Goal: Use online tool/utility: Utilize a website feature to perform a specific function

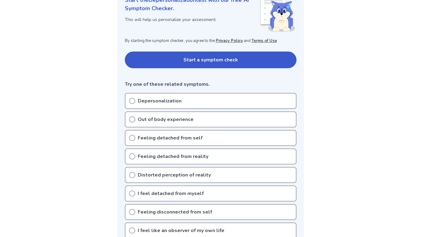
scroll to position [92, 0]
click at [266, 57] on button "Start a symptom check" at bounding box center [211, 60] width 172 height 17
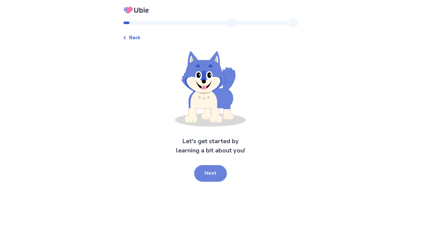
click at [215, 170] on button "Next" at bounding box center [210, 173] width 33 height 17
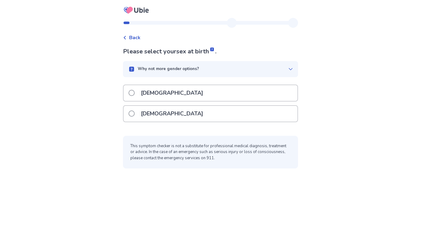
click at [199, 114] on div "Female" at bounding box center [211, 114] width 174 height 16
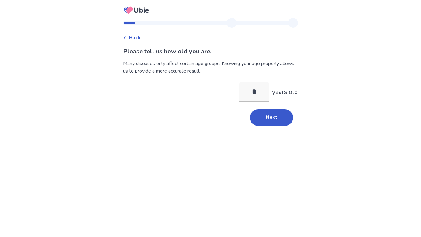
type input "**"
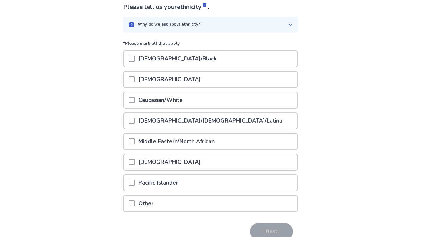
scroll to position [57, 0]
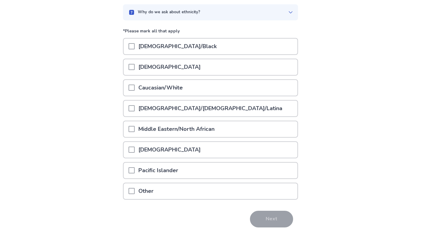
click at [201, 89] on div "Caucasian/White" at bounding box center [211, 88] width 174 height 16
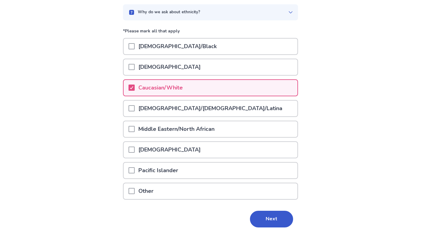
click at [219, 116] on div "Hispanic/Latino/Latina" at bounding box center [210, 108] width 175 height 17
click at [219, 112] on div "Hispanic/Latino/Latina" at bounding box center [211, 108] width 174 height 16
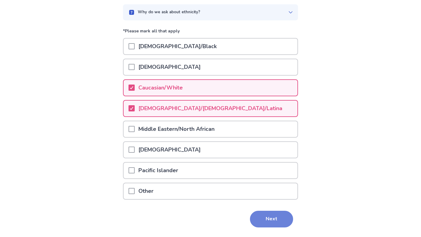
click at [255, 218] on button "Next" at bounding box center [271, 219] width 43 height 17
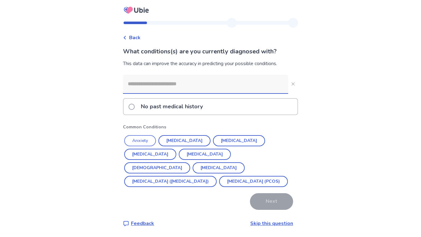
click at [151, 138] on button "Anxiety" at bounding box center [140, 140] width 32 height 11
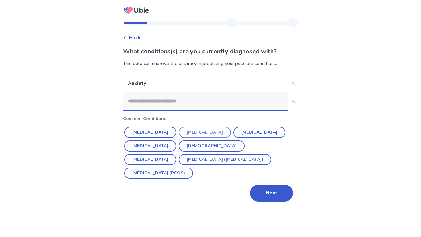
click at [194, 132] on button "Depression" at bounding box center [205, 132] width 52 height 11
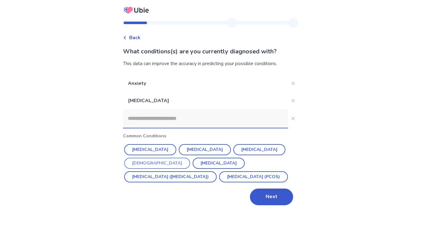
click at [190, 158] on button "Asthma" at bounding box center [157, 163] width 66 height 11
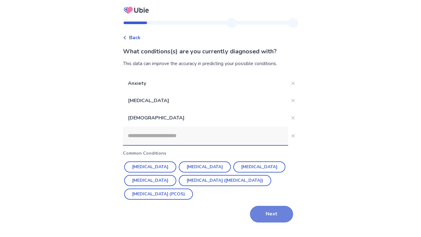
click at [258, 211] on button "Next" at bounding box center [271, 214] width 43 height 17
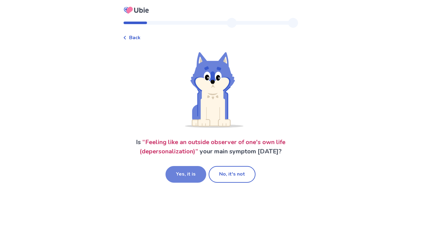
click at [188, 175] on button "Yes, it is" at bounding box center [186, 174] width 41 height 17
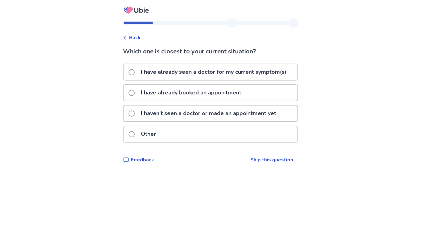
click at [205, 117] on p "I haven't seen a doctor or made an appointment yet" at bounding box center [208, 113] width 143 height 16
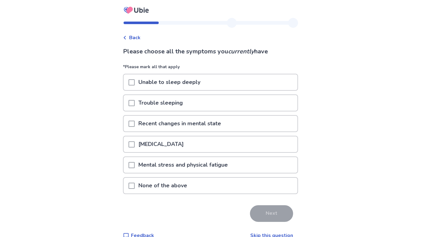
click at [144, 168] on p "Mental stress and physical fatigue" at bounding box center [183, 165] width 97 height 16
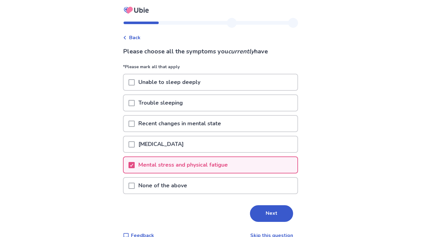
click at [140, 148] on p "Excessive daytime sleepiness" at bounding box center [161, 144] width 53 height 16
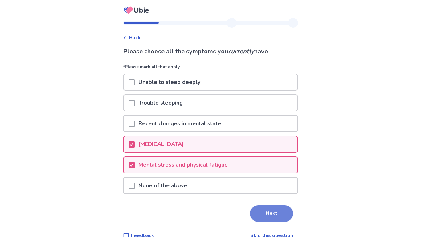
click at [258, 212] on button "Next" at bounding box center [271, 213] width 43 height 17
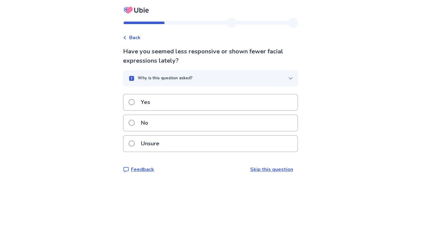
click at [279, 103] on div "Yes" at bounding box center [211, 102] width 174 height 16
